Goal: Complete application form

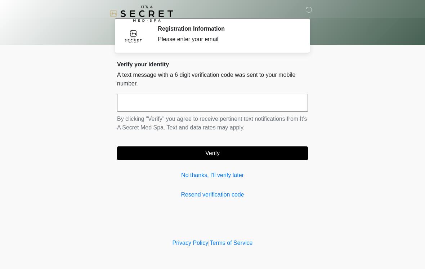
click at [216, 103] on input "text" at bounding box center [212, 103] width 191 height 18
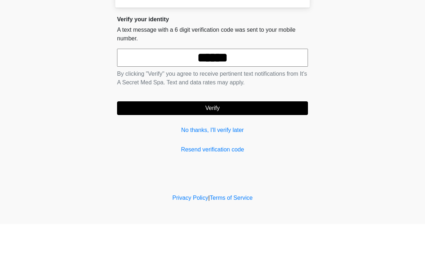
type input "******"
click at [257, 146] on button "Verify" at bounding box center [212, 153] width 191 height 14
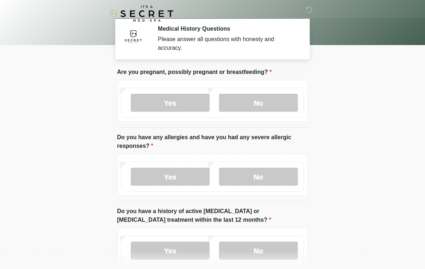
click at [272, 102] on label "No" at bounding box center [258, 103] width 79 height 18
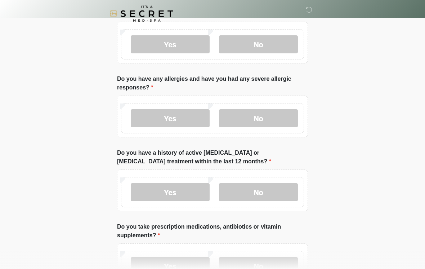
scroll to position [60, 0]
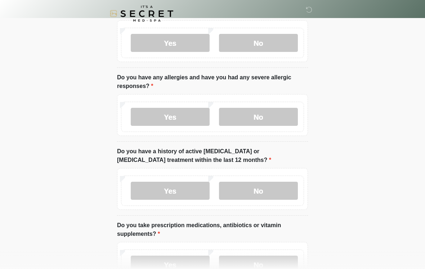
click at [269, 114] on label "No" at bounding box center [258, 117] width 79 height 18
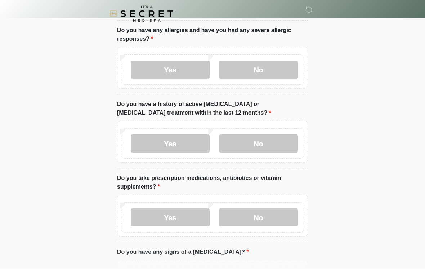
scroll to position [107, 0]
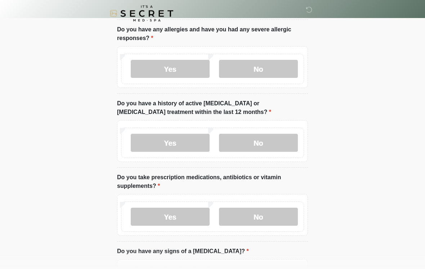
click at [271, 143] on label "No" at bounding box center [258, 143] width 79 height 18
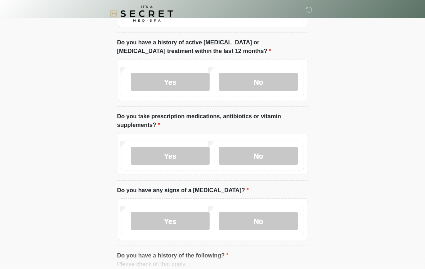
scroll to position [171, 0]
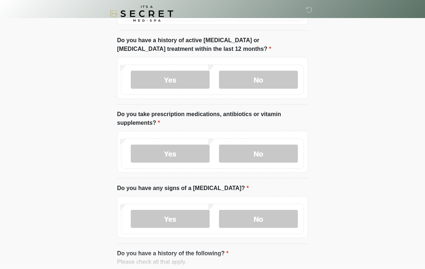
click at [262, 155] on label "No" at bounding box center [258, 154] width 79 height 18
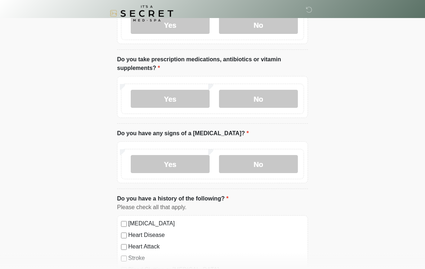
scroll to position [226, 0]
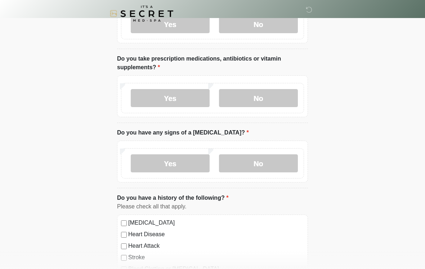
click at [267, 160] on label "No" at bounding box center [258, 163] width 79 height 18
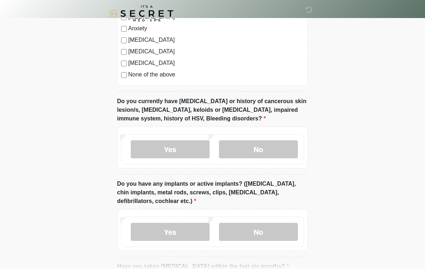
scroll to position [502, 0]
click at [256, 147] on label "No" at bounding box center [258, 149] width 79 height 18
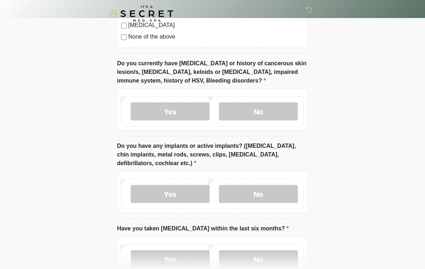
scroll to position [553, 0]
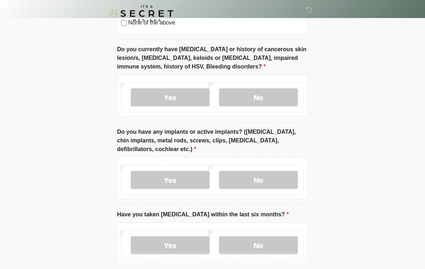
click at [245, 186] on label "No" at bounding box center [258, 180] width 79 height 18
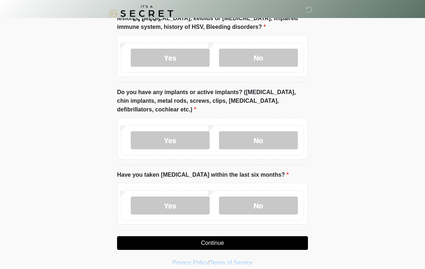
scroll to position [600, 0]
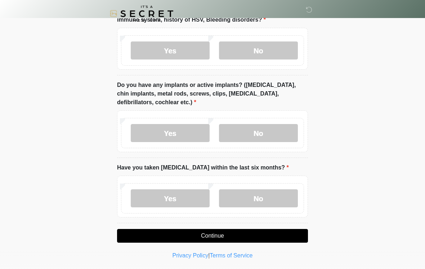
click at [246, 199] on label "No" at bounding box center [258, 198] width 79 height 18
click at [161, 237] on button "Continue" at bounding box center [212, 236] width 191 height 14
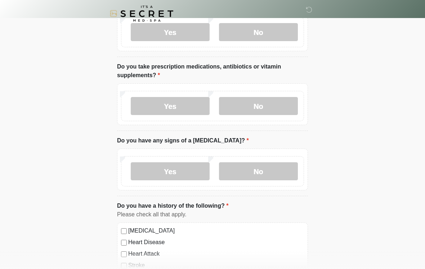
scroll to position [0, 0]
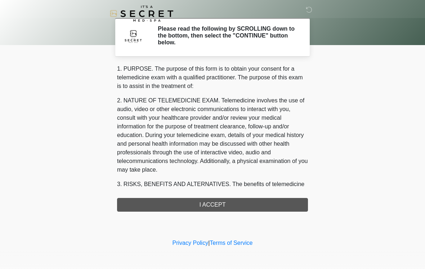
click at [172, 203] on div "1. PURPOSE. The purpose of this form is to obtain your consent for a telemedici…" at bounding box center [212, 138] width 191 height 147
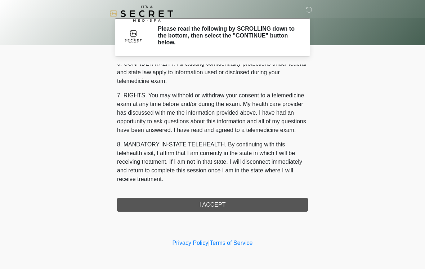
click at [248, 203] on button "I ACCEPT" at bounding box center [212, 205] width 191 height 14
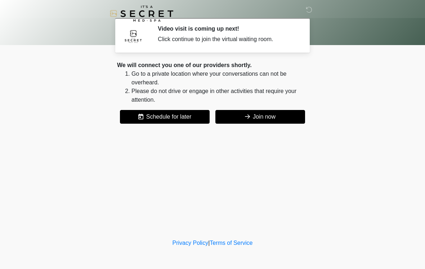
click at [280, 115] on button "Join now" at bounding box center [261, 117] width 90 height 14
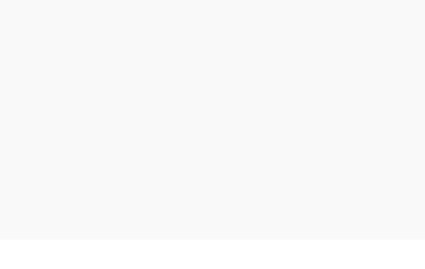
scroll to position [2, 0]
